Goal: Information Seeking & Learning: Learn about a topic

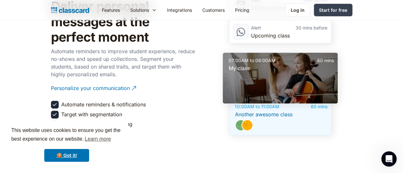
scroll to position [946, 0]
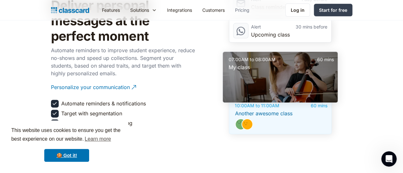
click at [245, 10] on link "Pricing" at bounding box center [242, 10] width 25 height 14
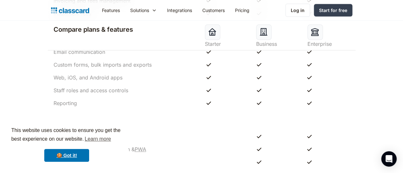
scroll to position [599, 0]
